Goal: Transaction & Acquisition: Subscribe to service/newsletter

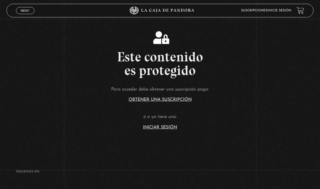
click at [159, 142] on section "Este contenido es protegido Para acceder debe obtener una suscripción paga: Obt…" at bounding box center [160, 75] width 320 height 151
click at [155, 129] on article "Para acceder debe obtener una suscripción paga: Obtener una suscripción ó si ya…" at bounding box center [160, 107] width 320 height 44
click at [160, 129] on link "Iniciar Sesión" at bounding box center [160, 127] width 34 height 4
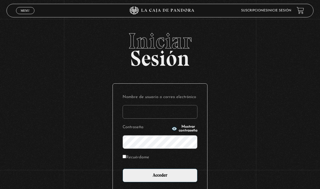
click at [182, 101] on label "Nombre de usuario o correo electrónico" at bounding box center [159, 96] width 75 height 7
click at [182, 105] on input "Nombre de usuario o correo electrónico" at bounding box center [159, 112] width 75 height 14
click at [170, 112] on input "Nombre de usuario o correo electrónico" at bounding box center [159, 112] width 75 height 14
type input "aleebuenoo@hotmail.com"
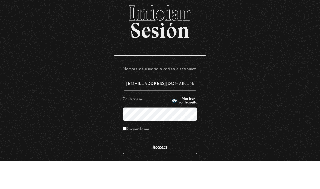
click at [177, 168] on input "Acceder" at bounding box center [159, 175] width 75 height 14
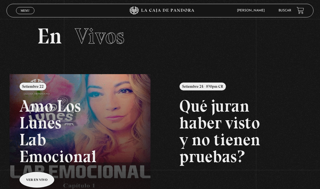
scroll to position [7, 0]
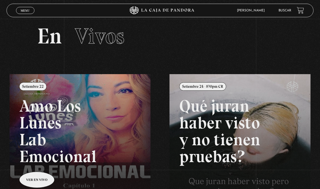
click at [31, 21] on section "En Vivos" at bounding box center [160, 43] width 320 height 62
click at [22, 14] on span "Cerrar" at bounding box center [25, 16] width 13 height 4
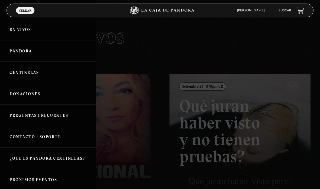
scroll to position [7, 0]
click at [63, 77] on link "Centinelas" at bounding box center [48, 72] width 96 height 21
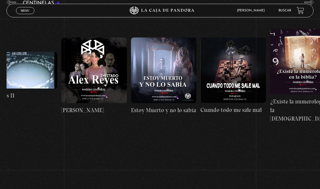
scroll to position [0, 3705]
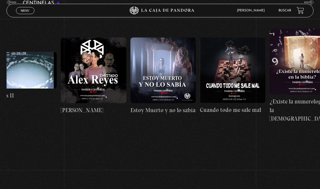
click at [25, 8] on link "Menu Cerrar" at bounding box center [25, 10] width 18 height 7
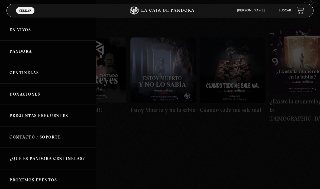
click at [34, 51] on link "Pandora" at bounding box center [48, 50] width 96 height 21
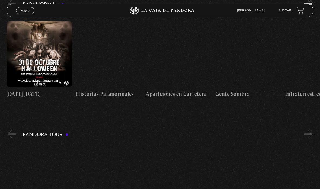
scroll to position [501, 0]
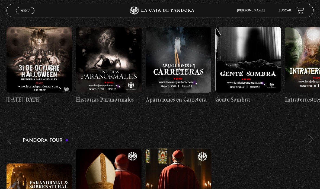
click at [27, 12] on span "Menu" at bounding box center [25, 10] width 9 height 3
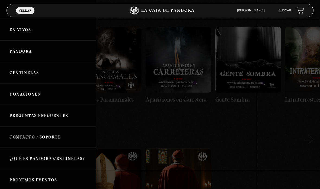
click at [57, 33] on link "En vivos" at bounding box center [48, 29] width 96 height 21
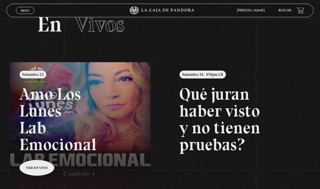
scroll to position [19, 0]
